Goal: Information Seeking & Learning: Learn about a topic

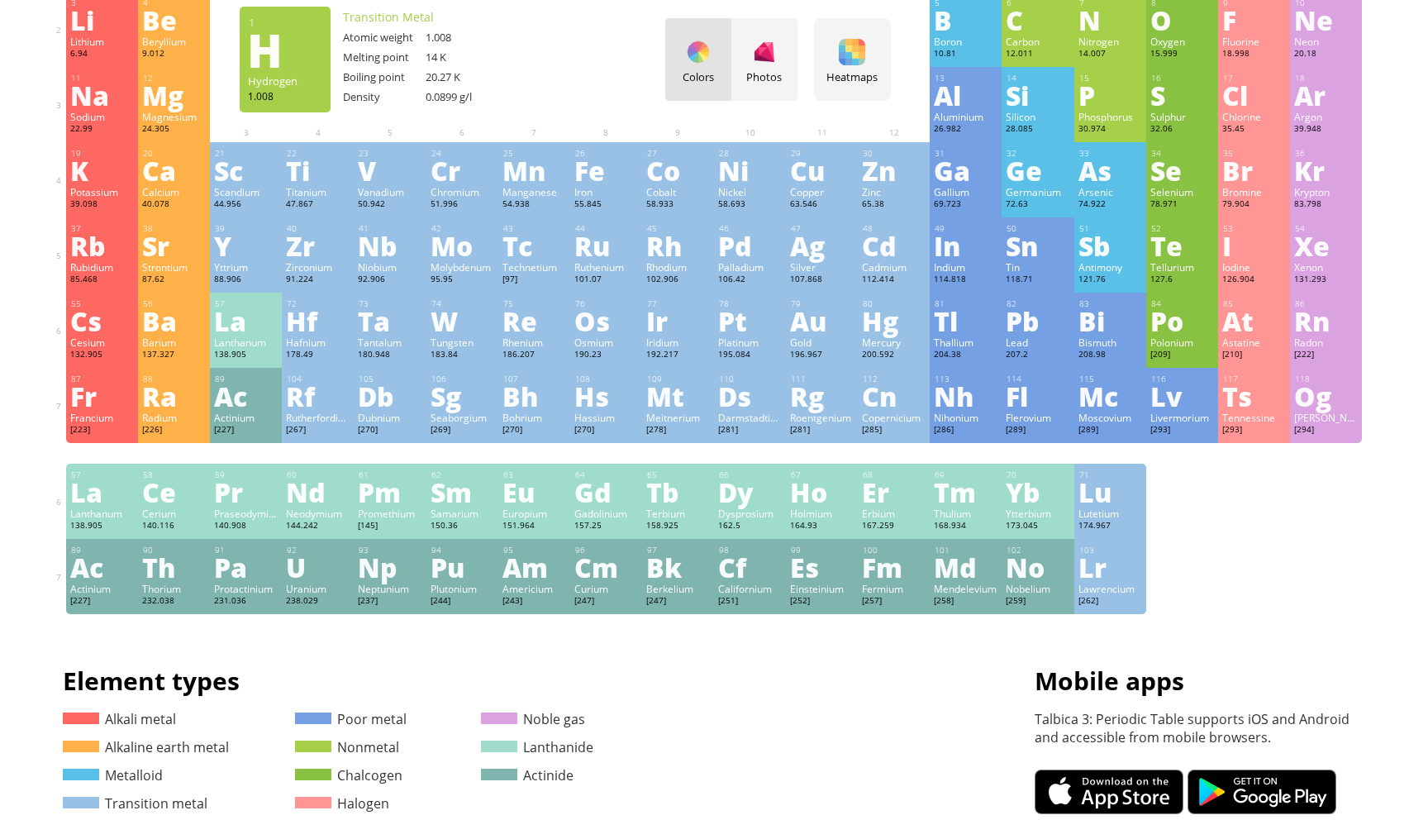
scroll to position [197, 0]
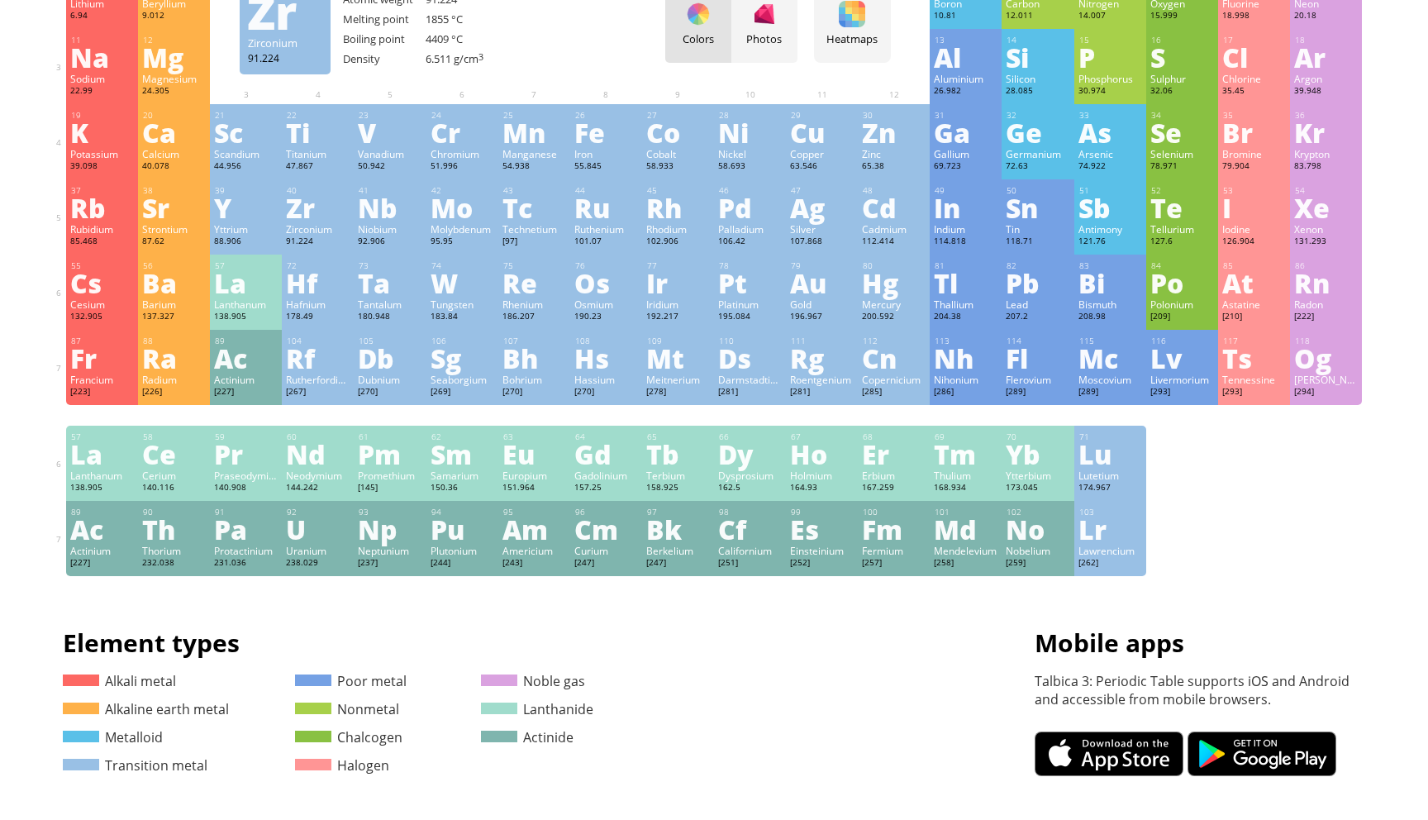
click at [315, 230] on div "Zirconium" at bounding box center [318, 228] width 64 height 13
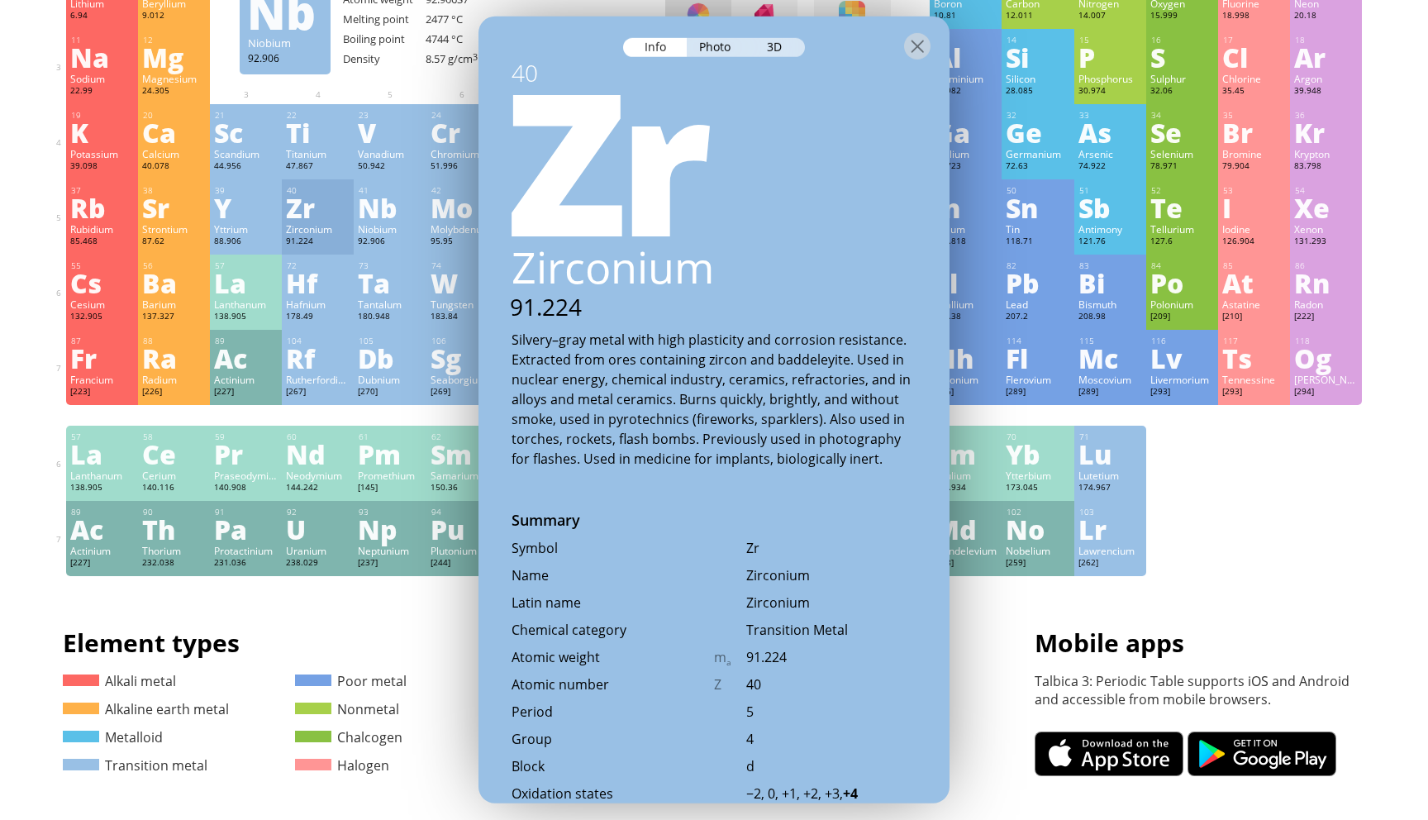
click at [712, 66] on div at bounding box center [713, 46] width 471 height 58
click at [713, 55] on div "Photo" at bounding box center [716, 47] width 59 height 19
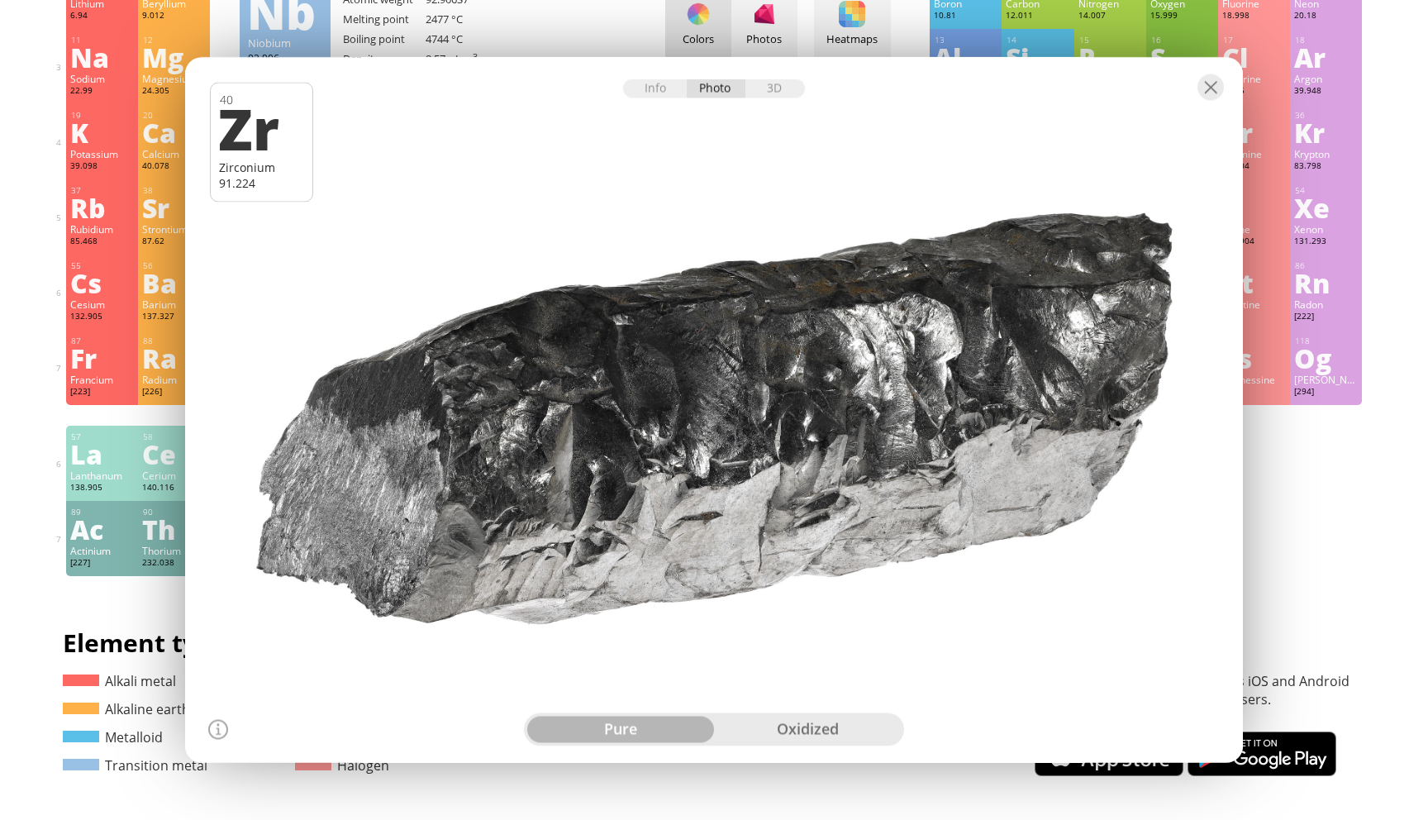
click at [774, 729] on div "oxidized" at bounding box center [807, 729] width 187 height 26
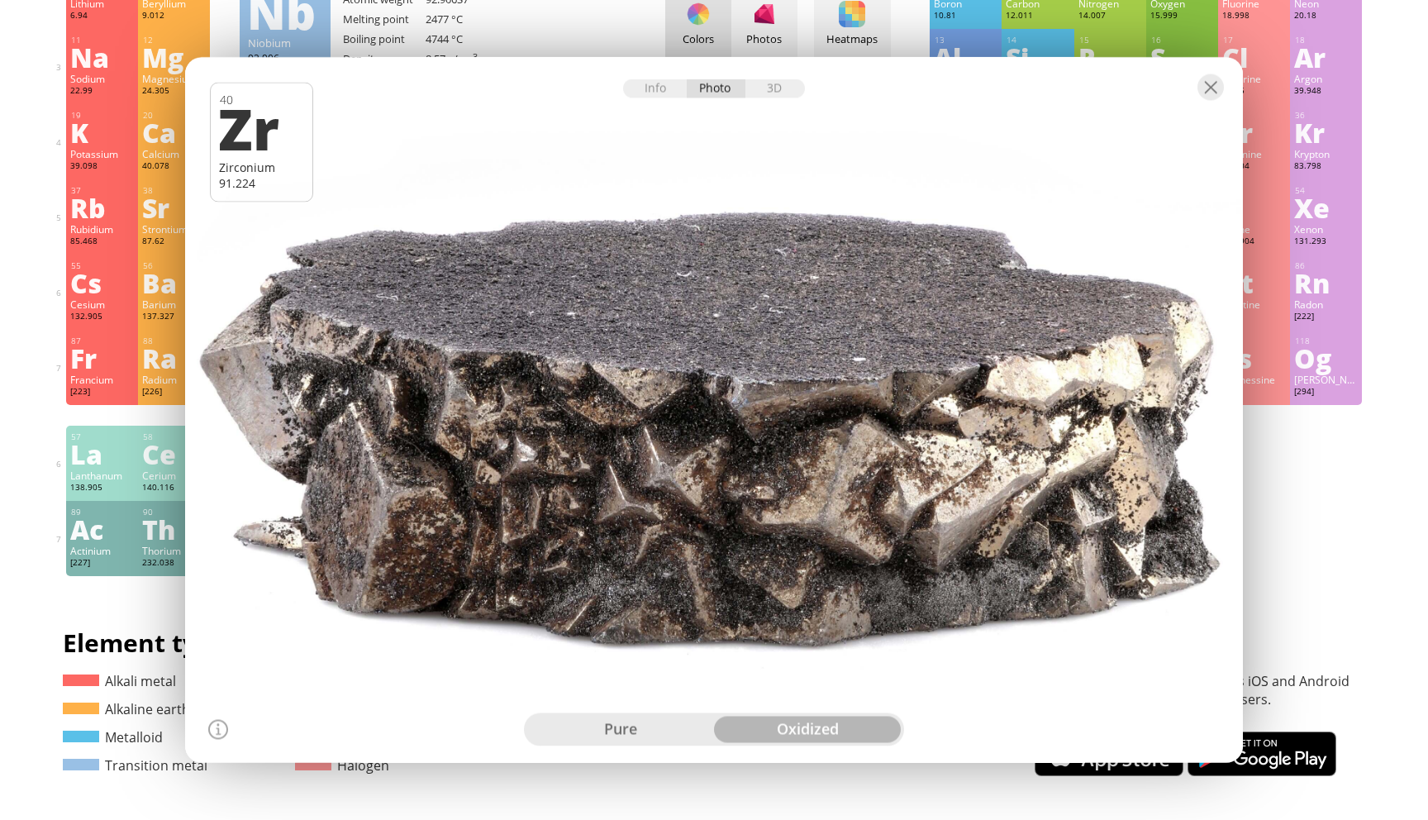
click at [642, 719] on div "pure" at bounding box center [620, 729] width 187 height 26
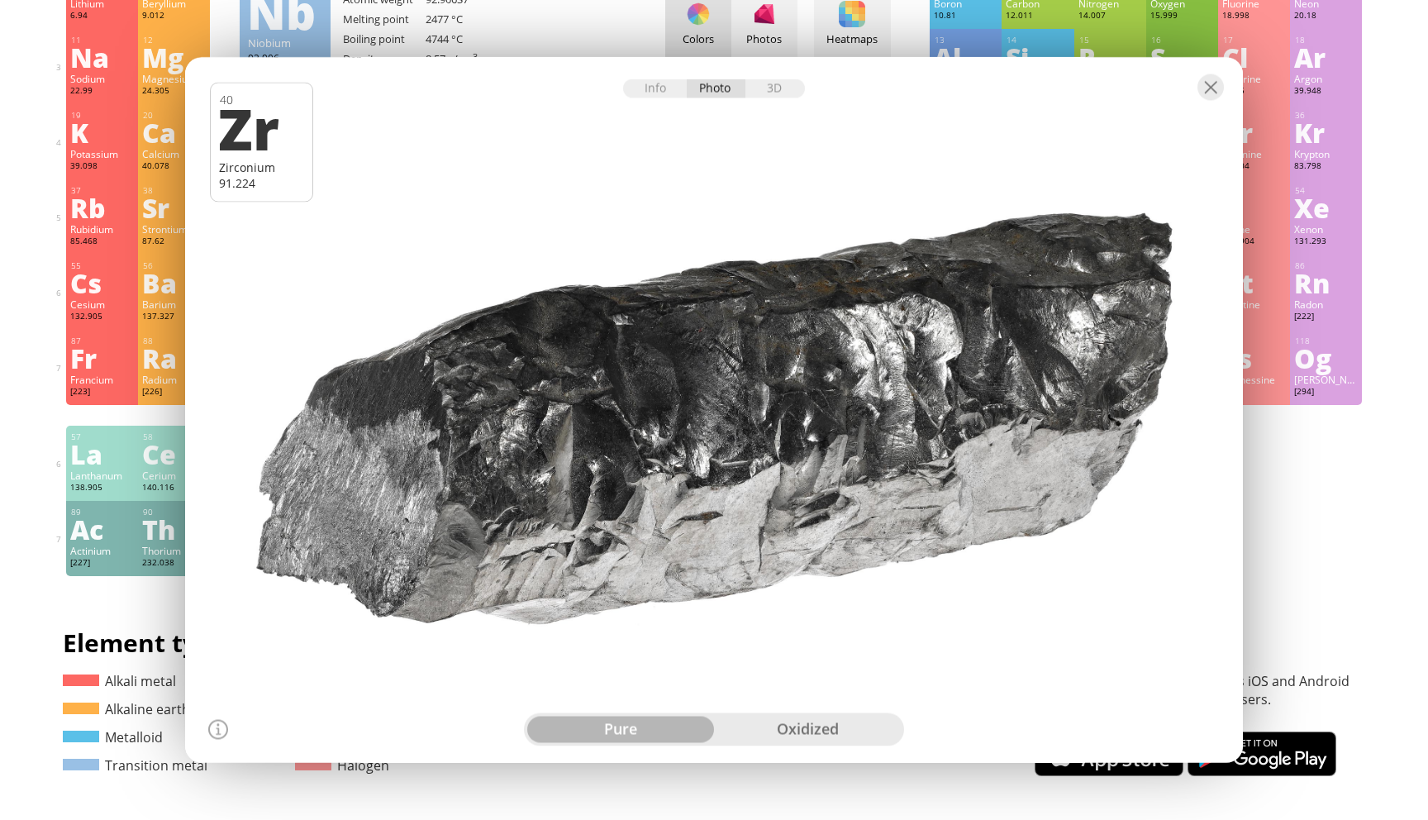
click at [791, 726] on div "oxidized" at bounding box center [807, 729] width 187 height 26
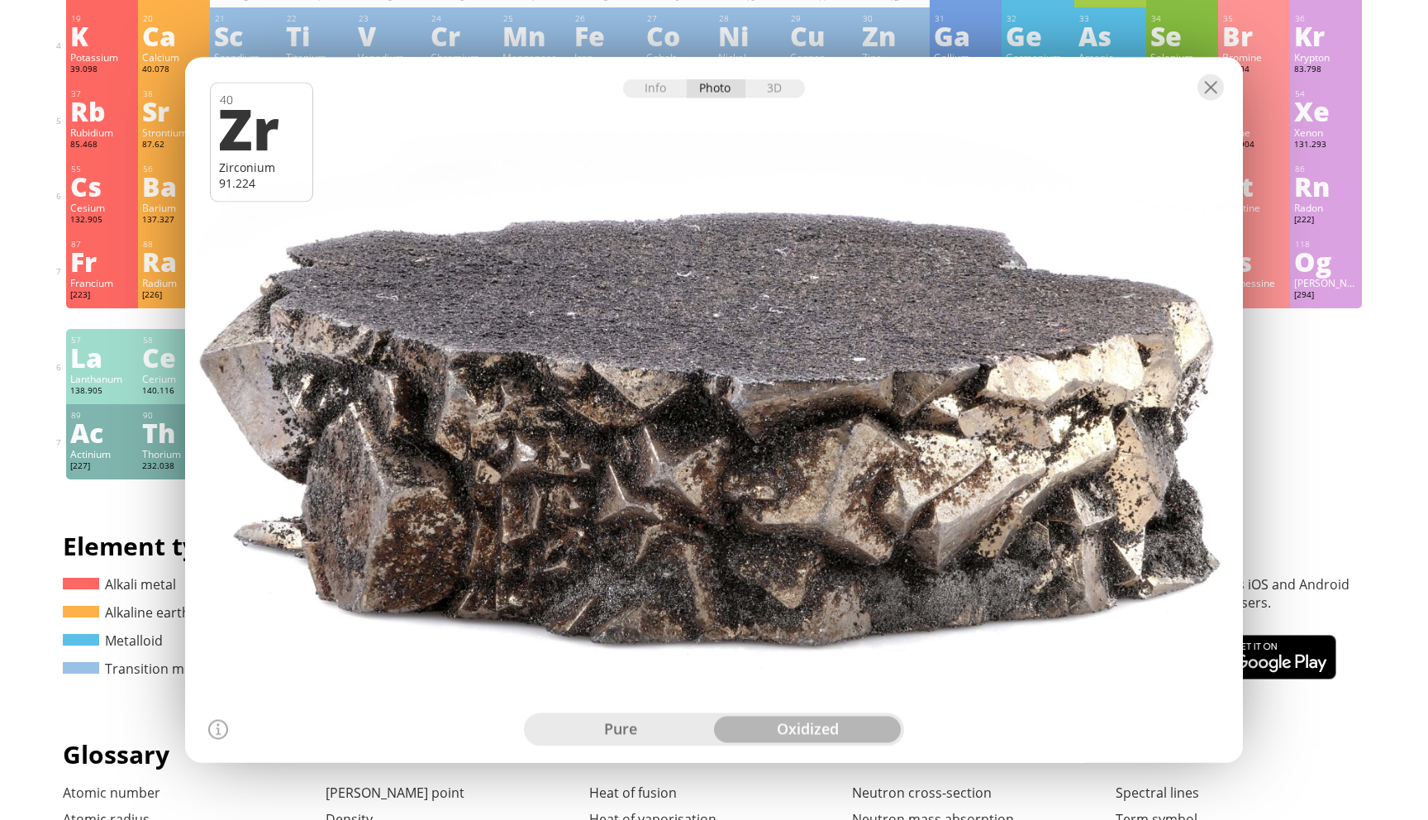
scroll to position [0, 0]
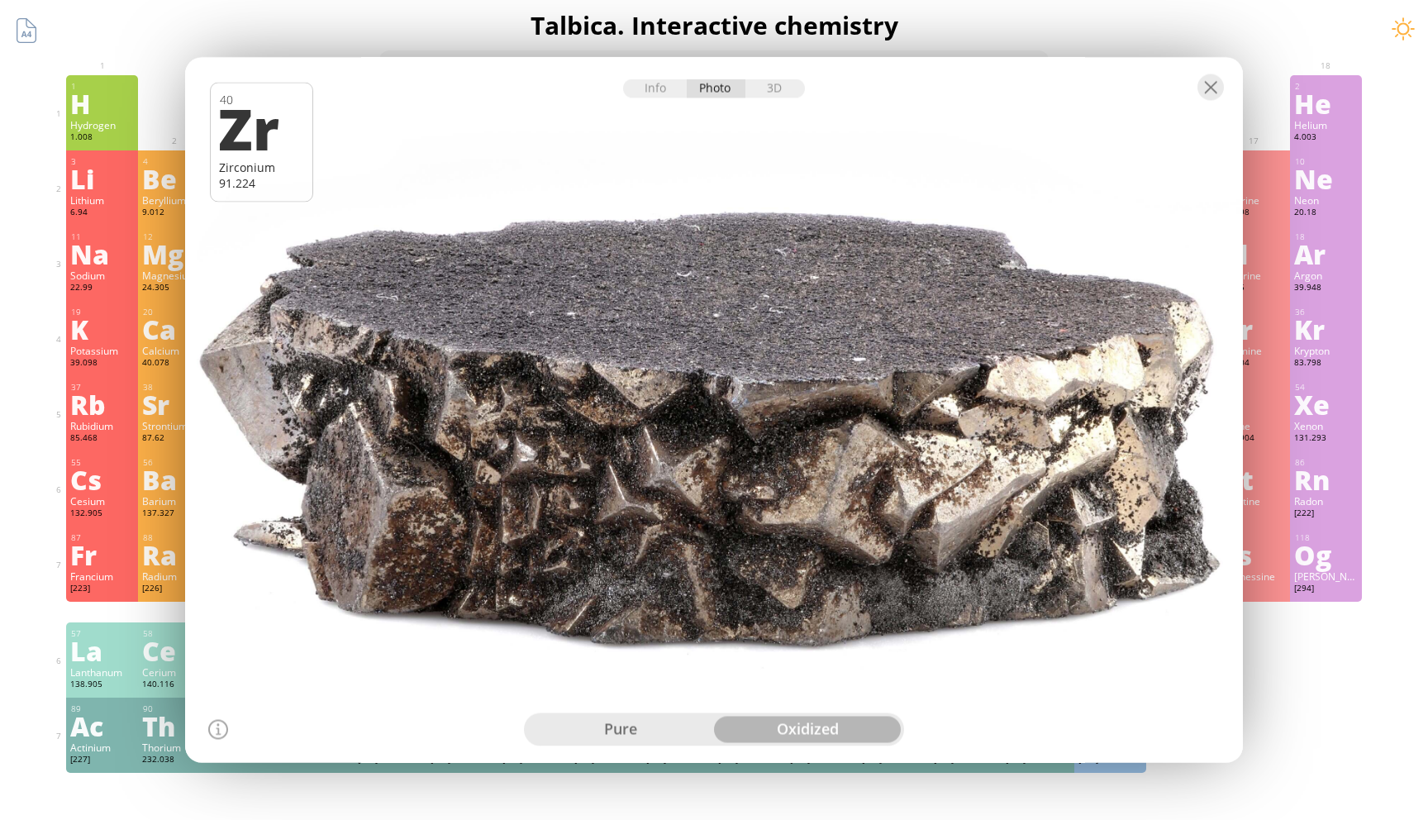
click at [780, 71] on div at bounding box center [713, 87] width 1057 height 58
click at [778, 79] on div "3D" at bounding box center [774, 88] width 59 height 19
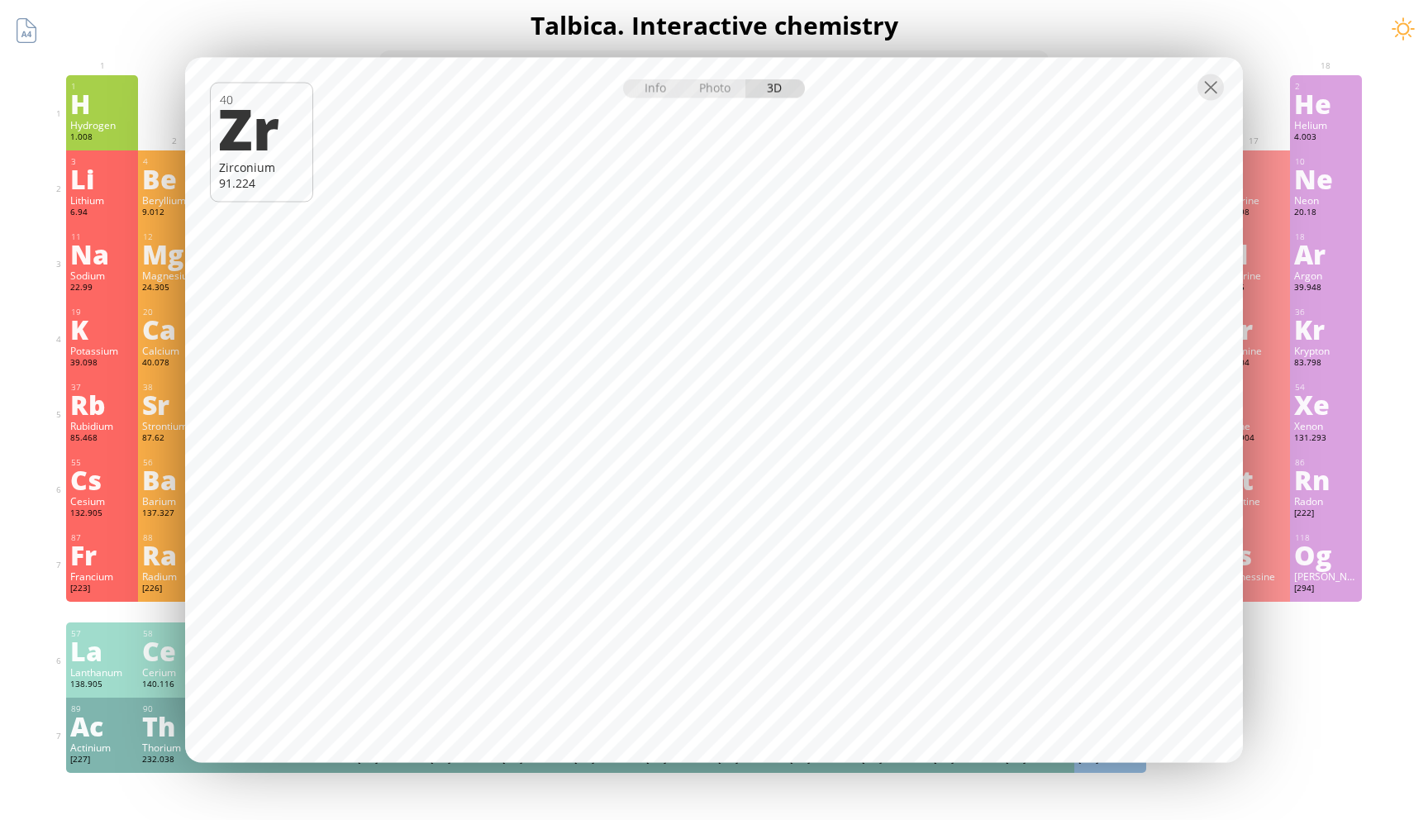
click at [78, 222] on div "3 Li Lithium 6.94 −1, +1 −1, +1 180.54 °C 1342 °C 0.535 g/cm 3 [He]2s 1" at bounding box center [102, 187] width 72 height 75
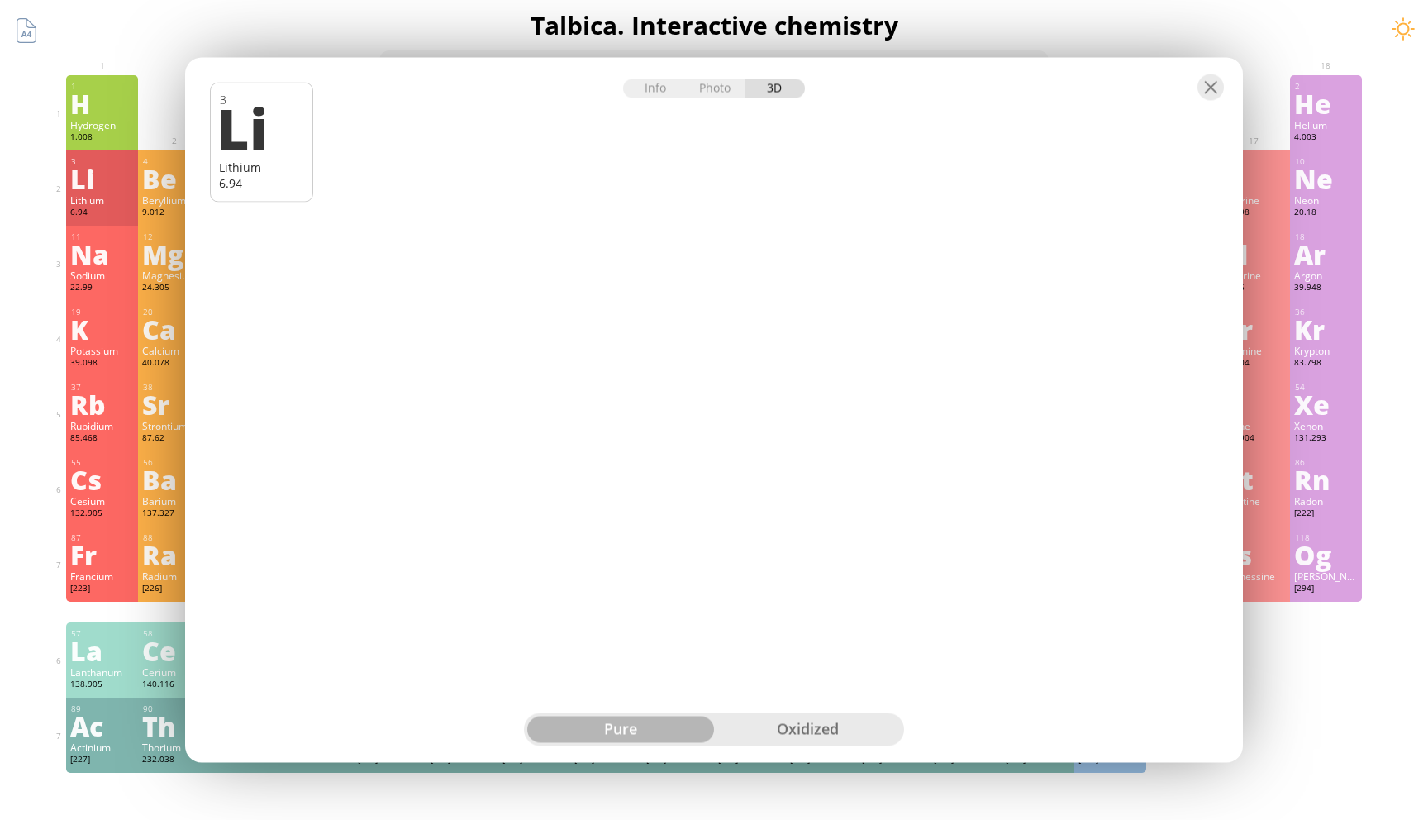
click at [121, 216] on div "6.94" at bounding box center [102, 213] width 64 height 13
click at [112, 218] on div "6.94" at bounding box center [102, 213] width 64 height 13
click at [110, 242] on div "Na" at bounding box center [102, 253] width 64 height 26
click at [1209, 76] on div at bounding box center [1210, 87] width 26 height 26
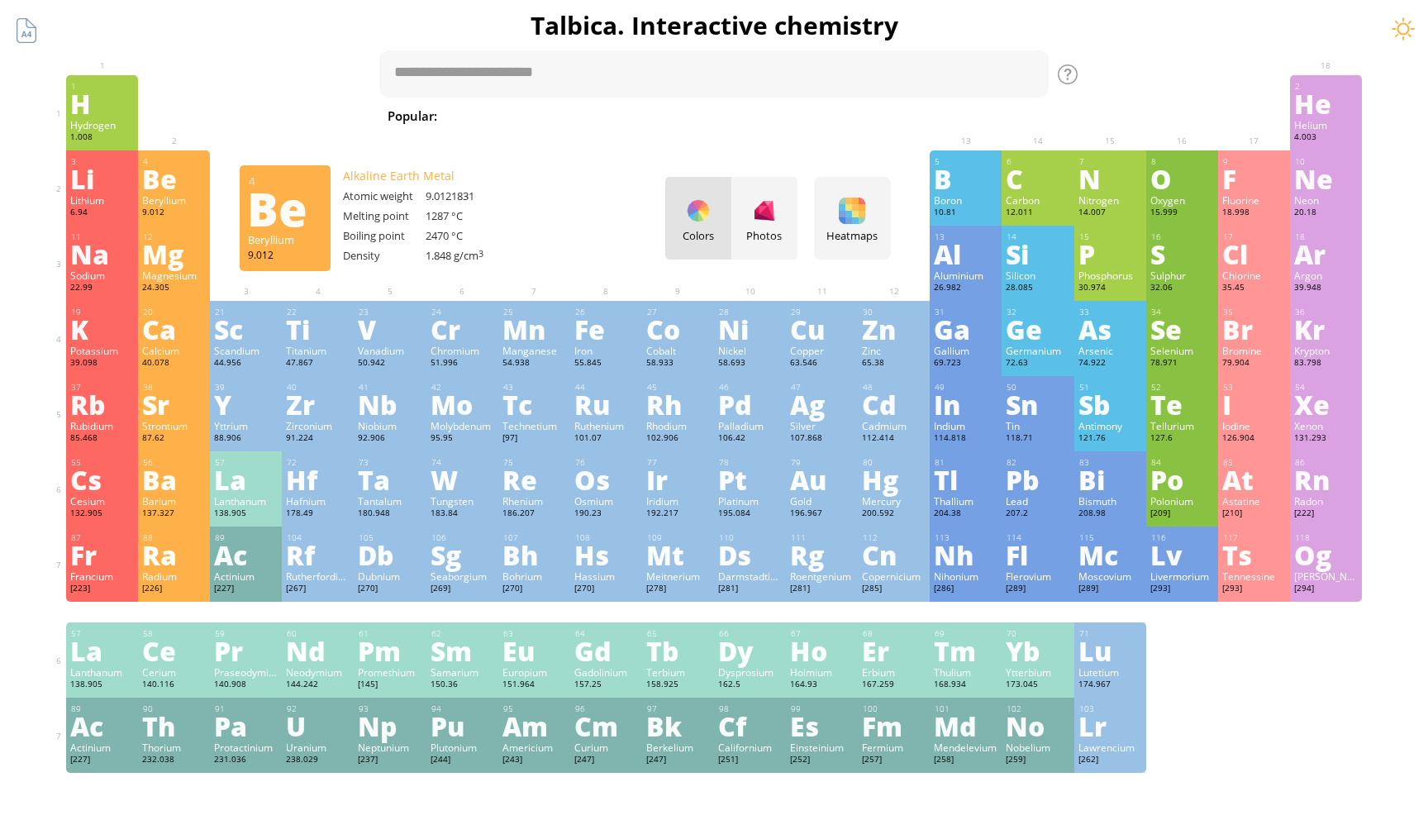
type textarea "********"
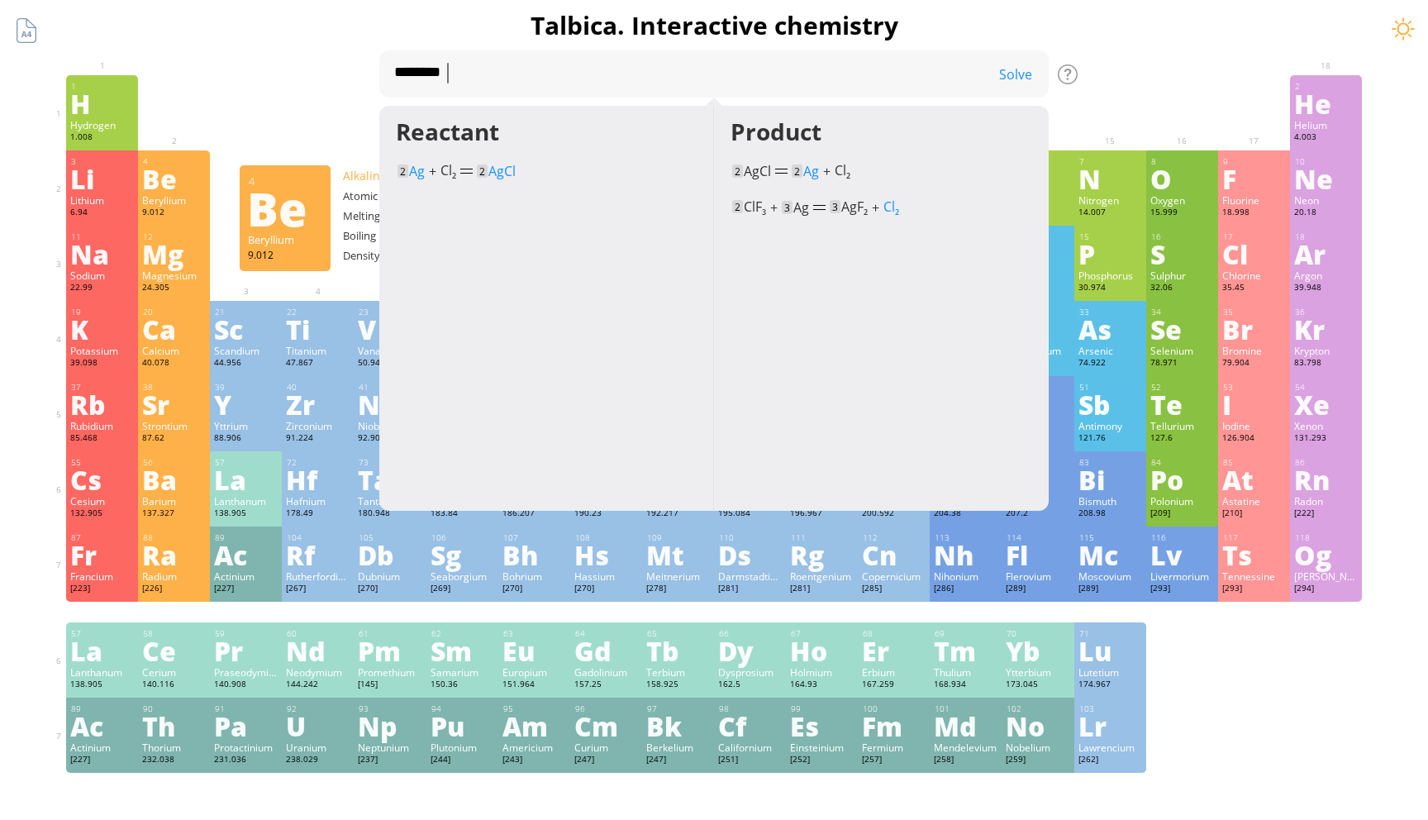
click at [1080, 113] on div "1 H Hydrogen 1.008 −1, +1 −1, +1 -259.14 °C -252.87 °C 0.0899 g/l 1s 1 2 He Hel…" at bounding box center [713, 112] width 1295 height 75
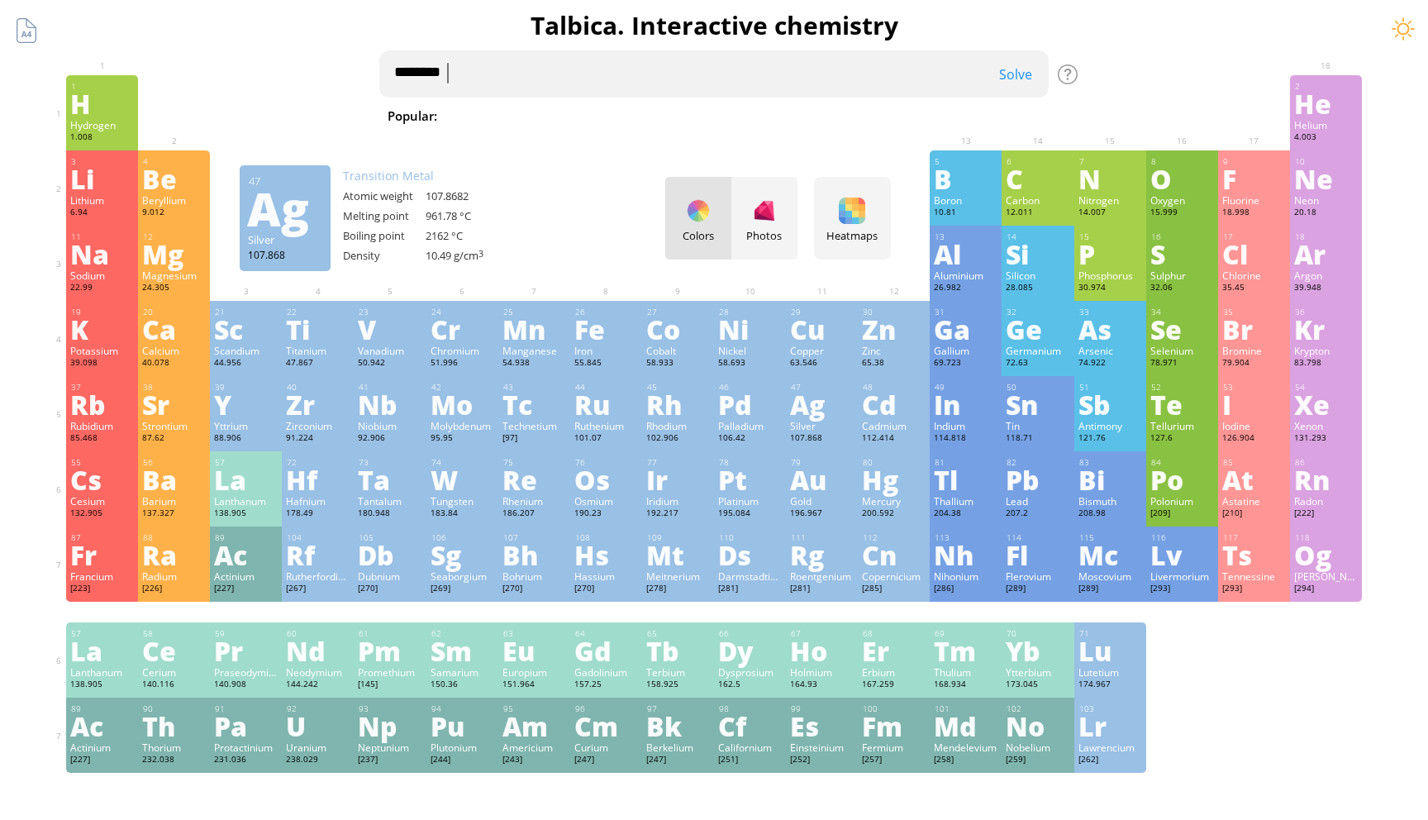
scroll to position [601, 0]
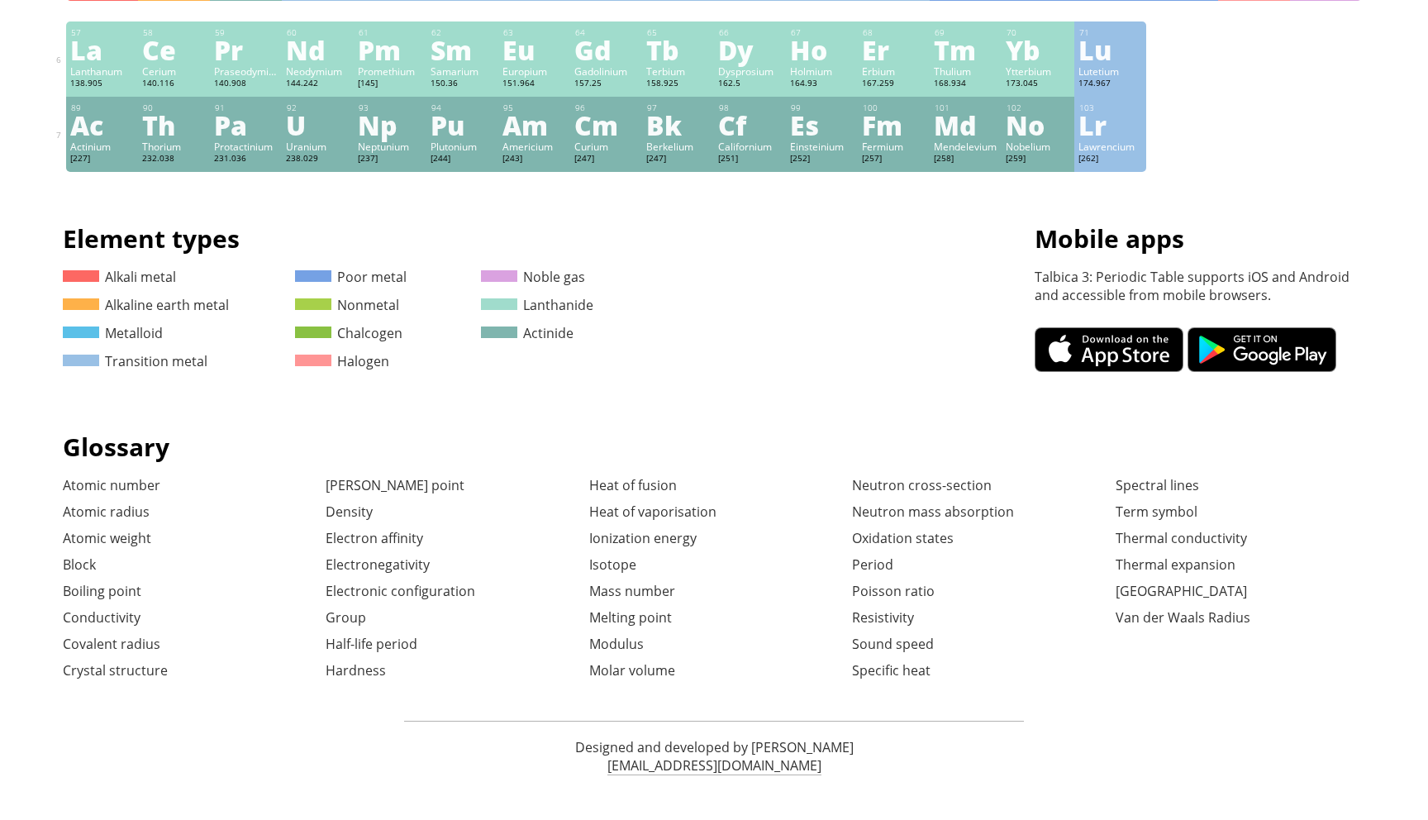
click at [829, 750] on p "Designed and developed by [PERSON_NAME]" at bounding box center [714, 747] width 620 height 18
drag, startPoint x: 779, startPoint y: 763, endPoint x: 698, endPoint y: 766, distance: 81.0
click at [698, 766] on div "Designed and developed by [PERSON_NAME] [EMAIL_ADDRESS][DOMAIN_NAME]" at bounding box center [714, 755] width 620 height 71
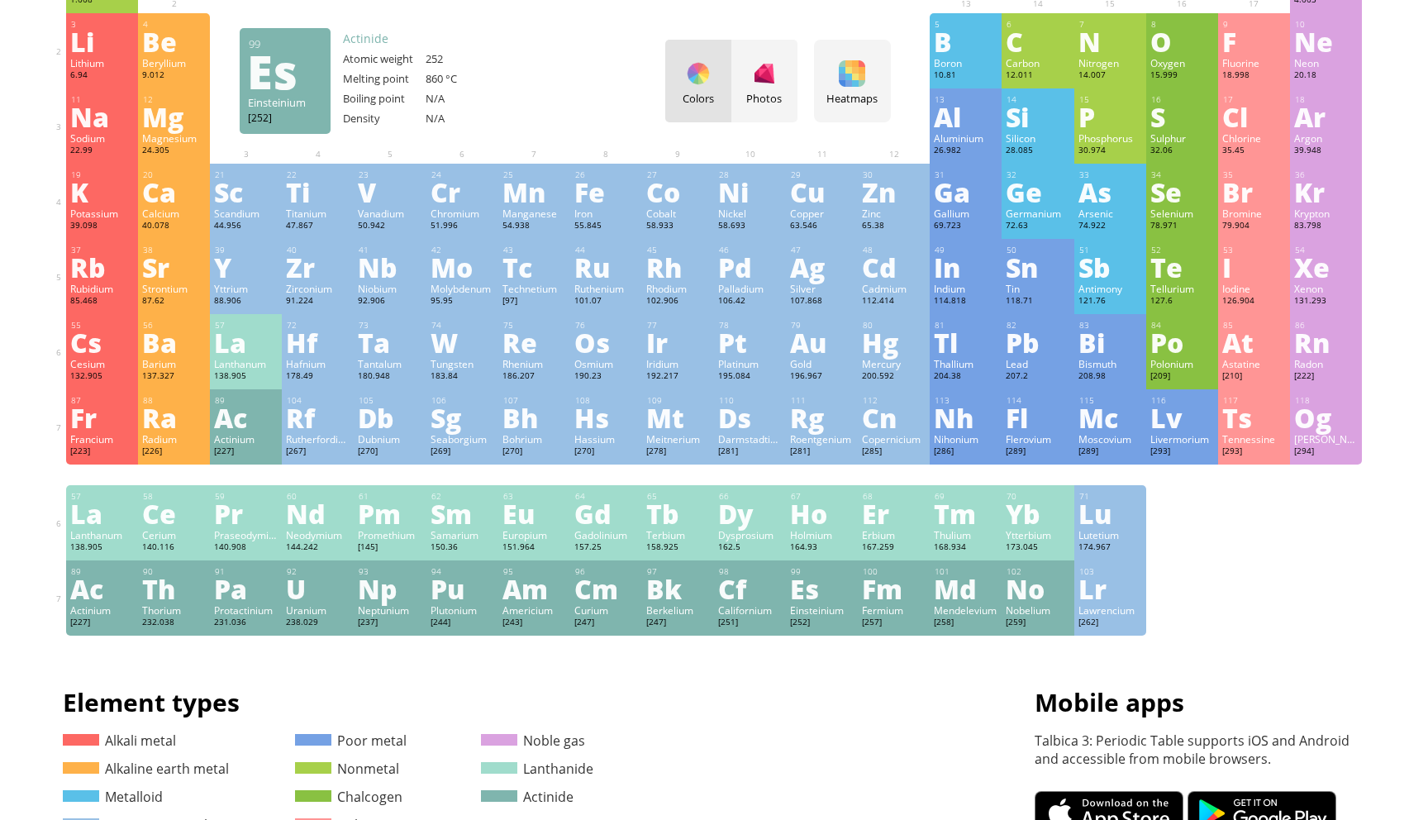
scroll to position [0, 0]
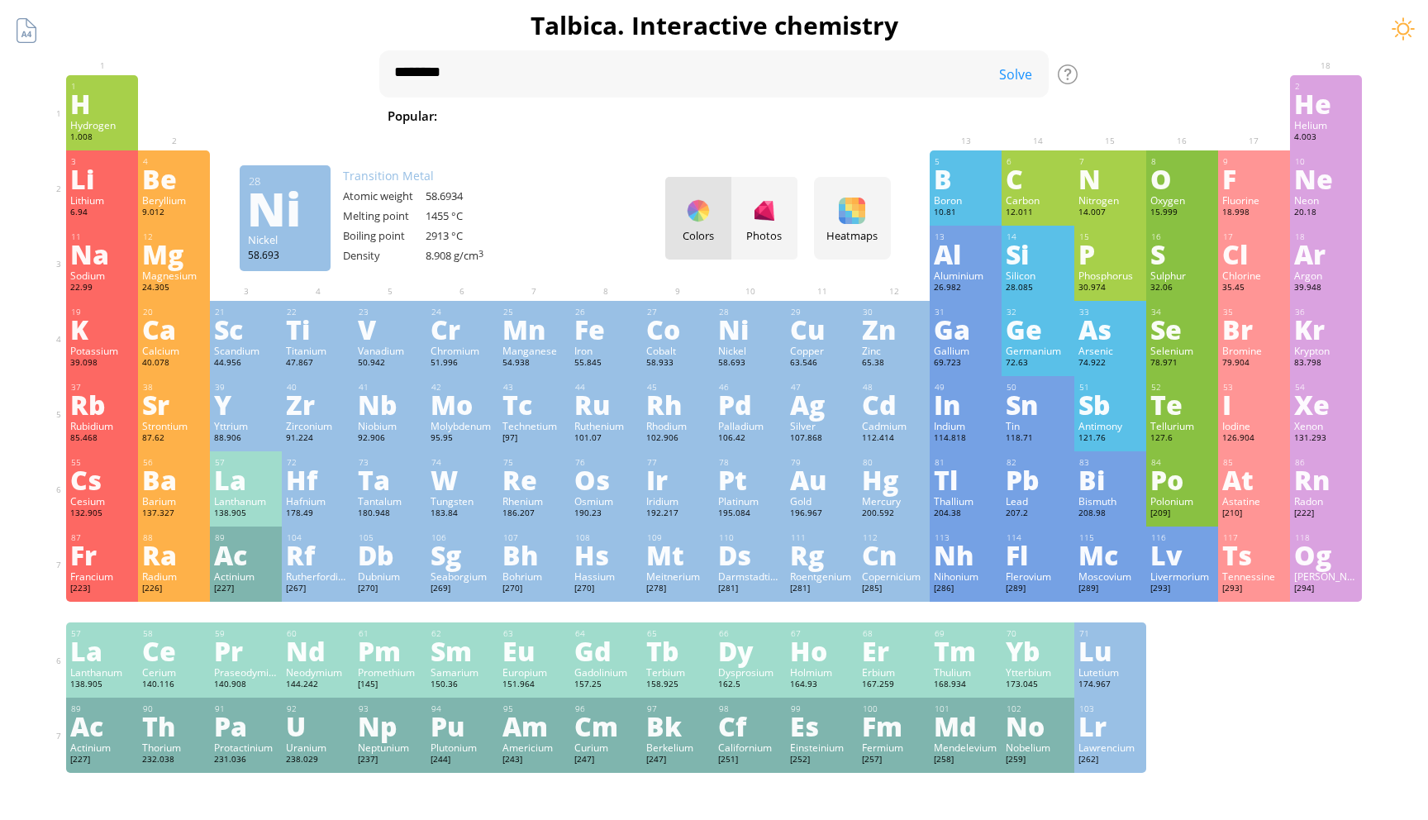
click at [703, 227] on div "Colors Photos" at bounding box center [731, 218] width 132 height 83
click at [732, 228] on div "Photos" at bounding box center [764, 235] width 66 height 15
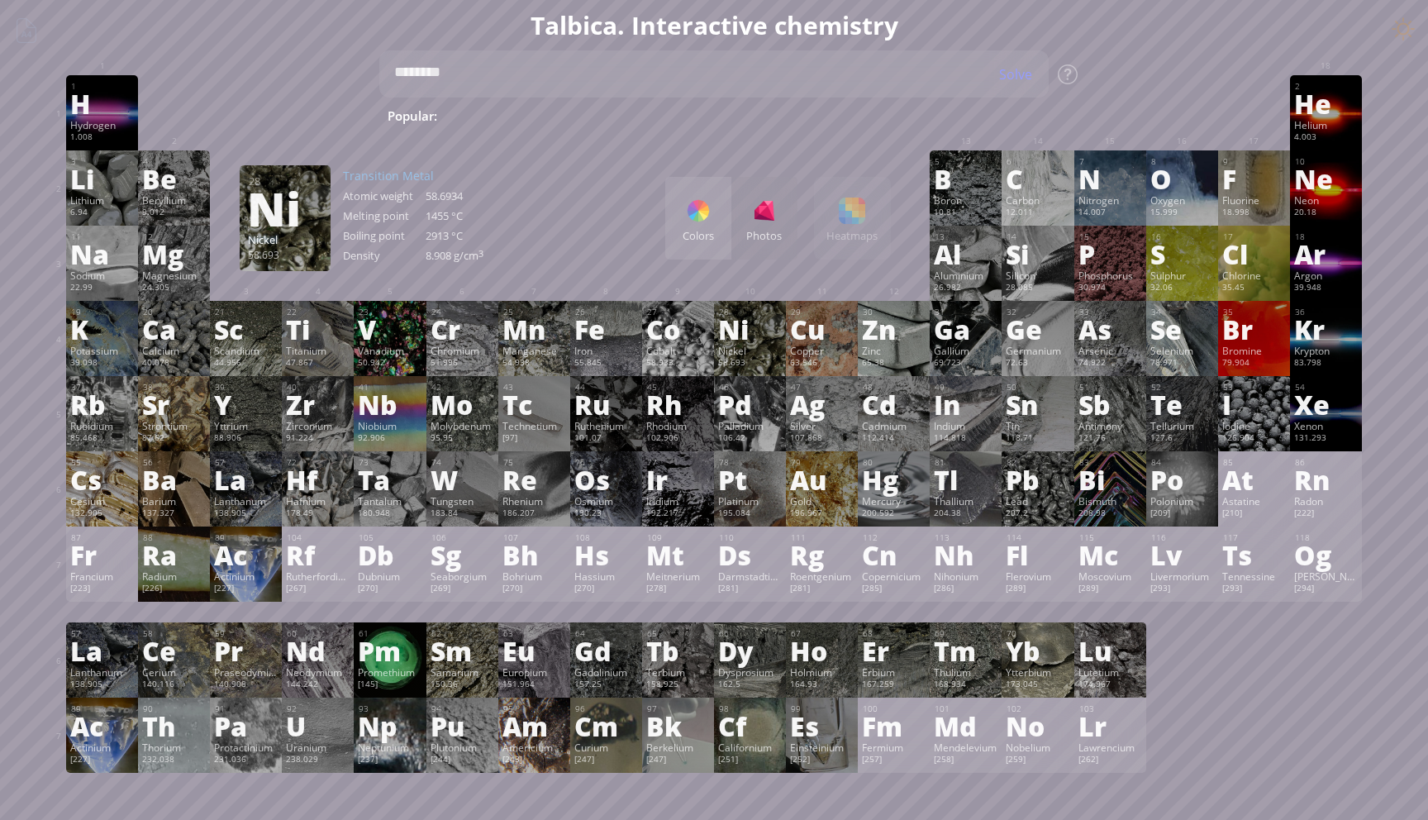
click at [701, 228] on div "Colors" at bounding box center [698, 235] width 66 height 15
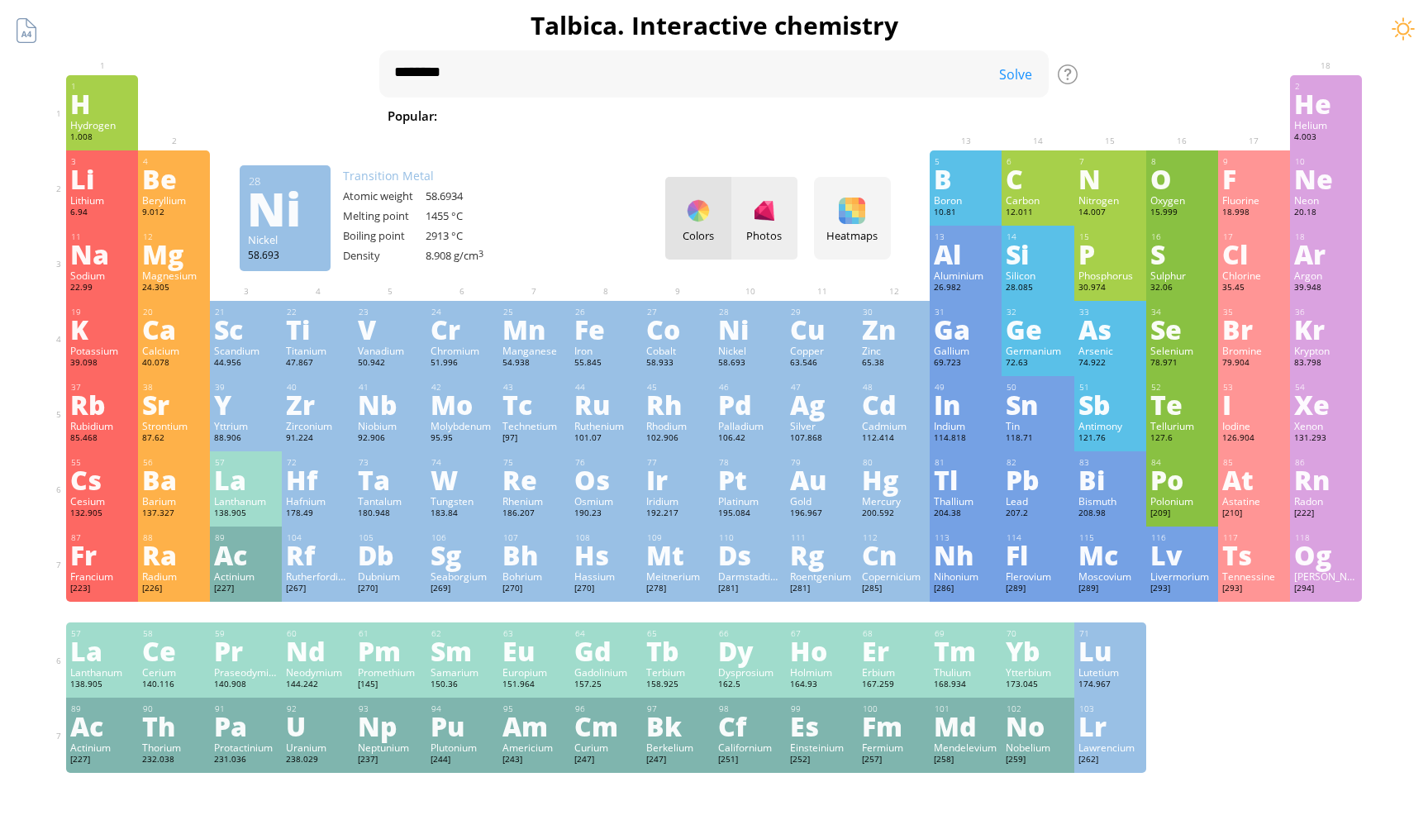
click at [768, 238] on div "Photos" at bounding box center [764, 235] width 66 height 15
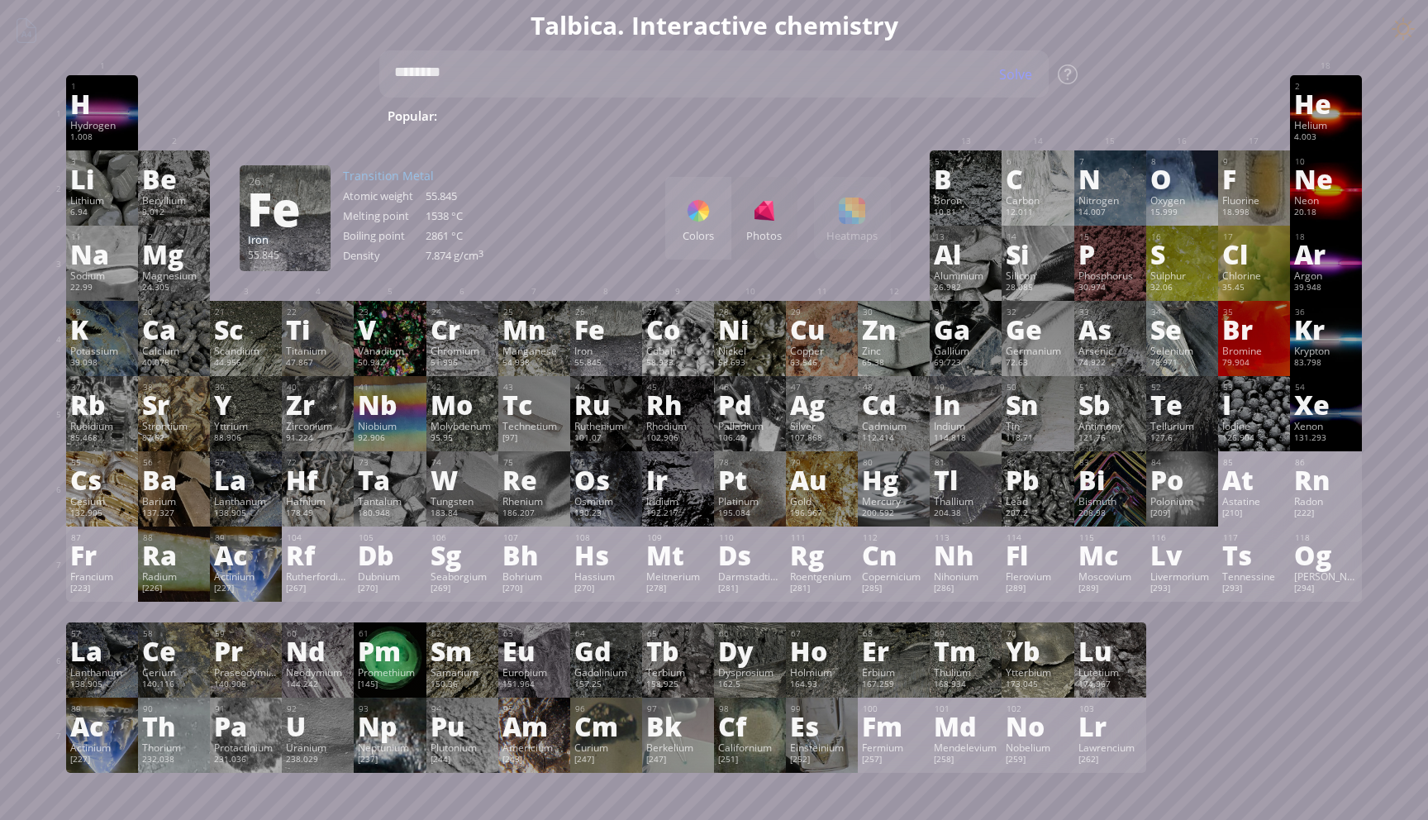
click at [864, 226] on div "Colors Photos Heatmaps Heatmaps Normal mode Melting point Boiling point Density…" at bounding box center [778, 218] width 226 height 83
click at [734, 246] on div "Colors Photos" at bounding box center [731, 218] width 132 height 83
click at [710, 246] on div "Colors" at bounding box center [698, 218] width 66 height 83
